Goal: Information Seeking & Learning: Learn about a topic

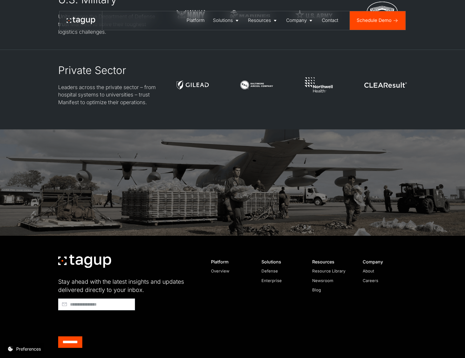
scroll to position [1662, 0]
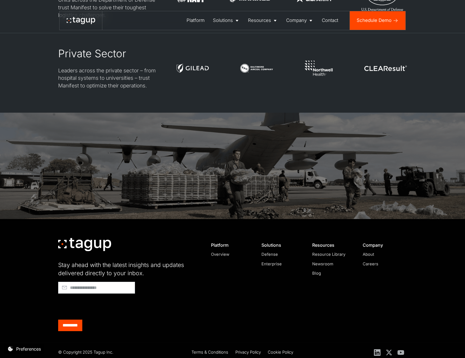
click at [272, 261] on div "Enterprise" at bounding box center [281, 264] width 40 height 6
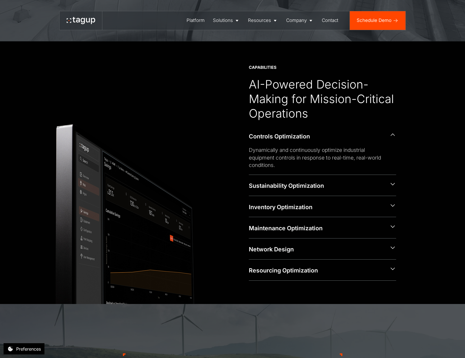
scroll to position [329, 0]
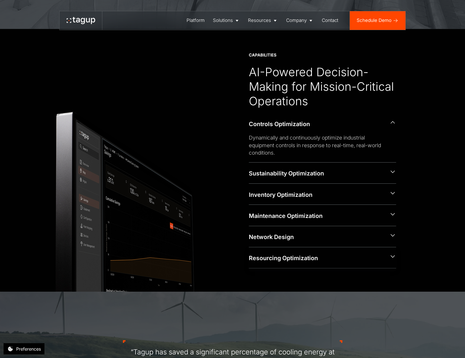
click at [389, 251] on div "Resourcing Optimization" at bounding box center [322, 257] width 147 height 21
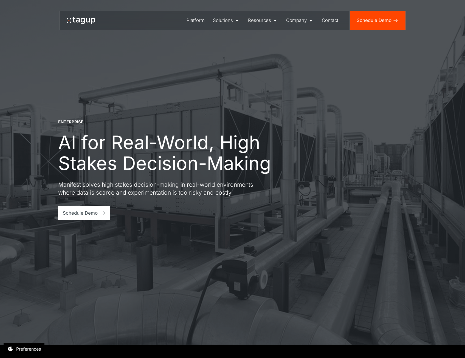
scroll to position [0, 0]
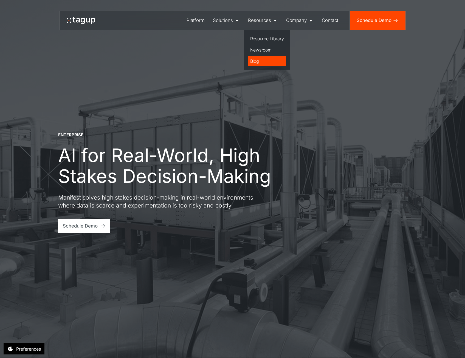
click at [261, 63] on div "Blog" at bounding box center [267, 61] width 34 height 7
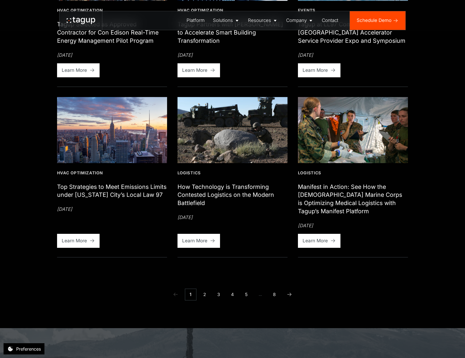
scroll to position [521, 0]
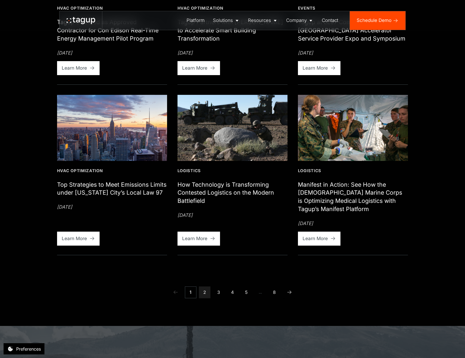
click at [200, 298] on link "2" at bounding box center [205, 293] width 12 height 12
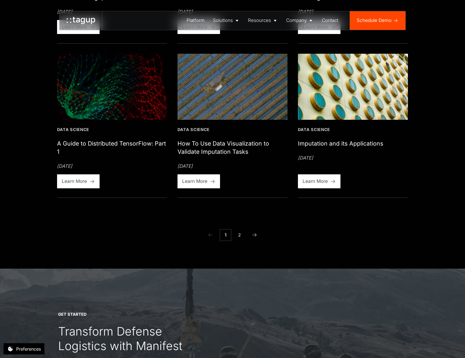
scroll to position [538, 0]
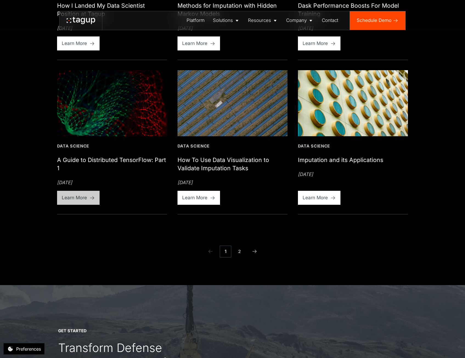
click at [75, 201] on div "Learn More" at bounding box center [74, 198] width 25 height 7
